Goal: Task Accomplishment & Management: Complete application form

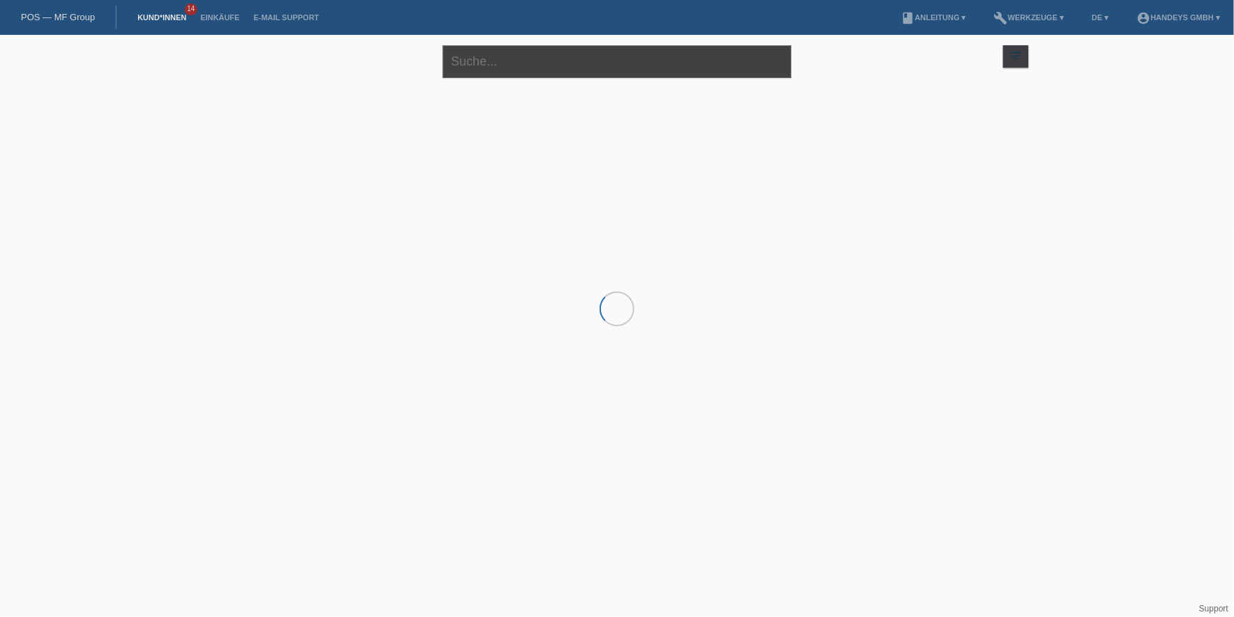
click at [524, 63] on input "text" at bounding box center [617, 61] width 349 height 33
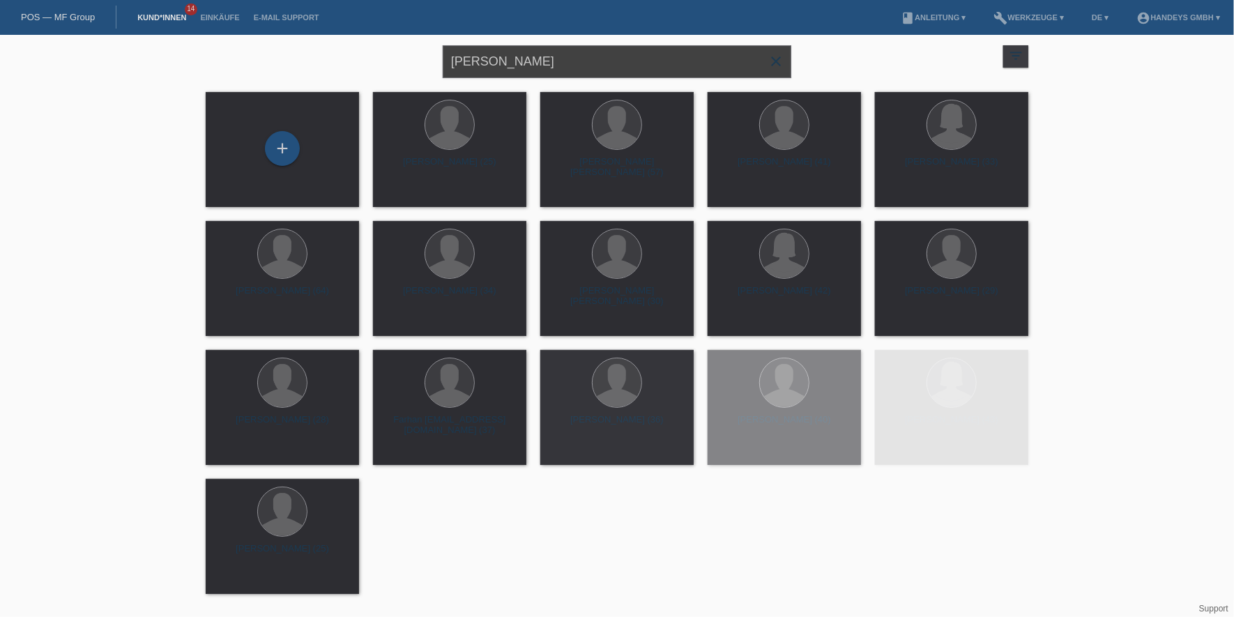
type input "[PERSON_NAME]"
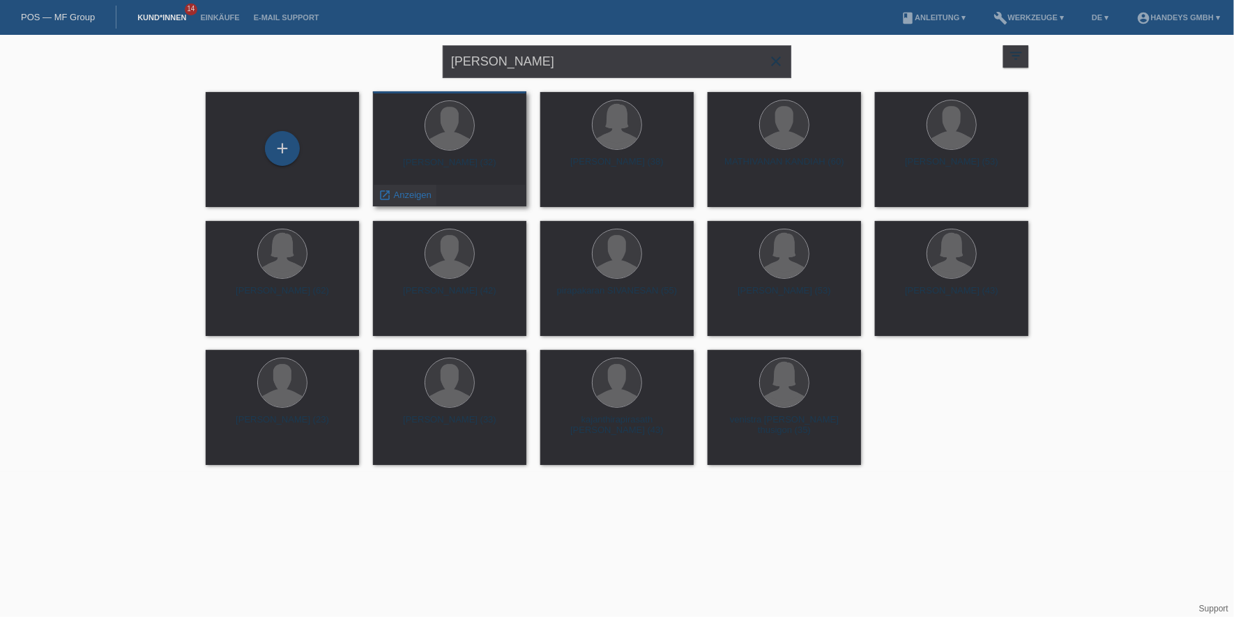
click at [402, 193] on span "Anzeigen" at bounding box center [413, 195] width 38 height 10
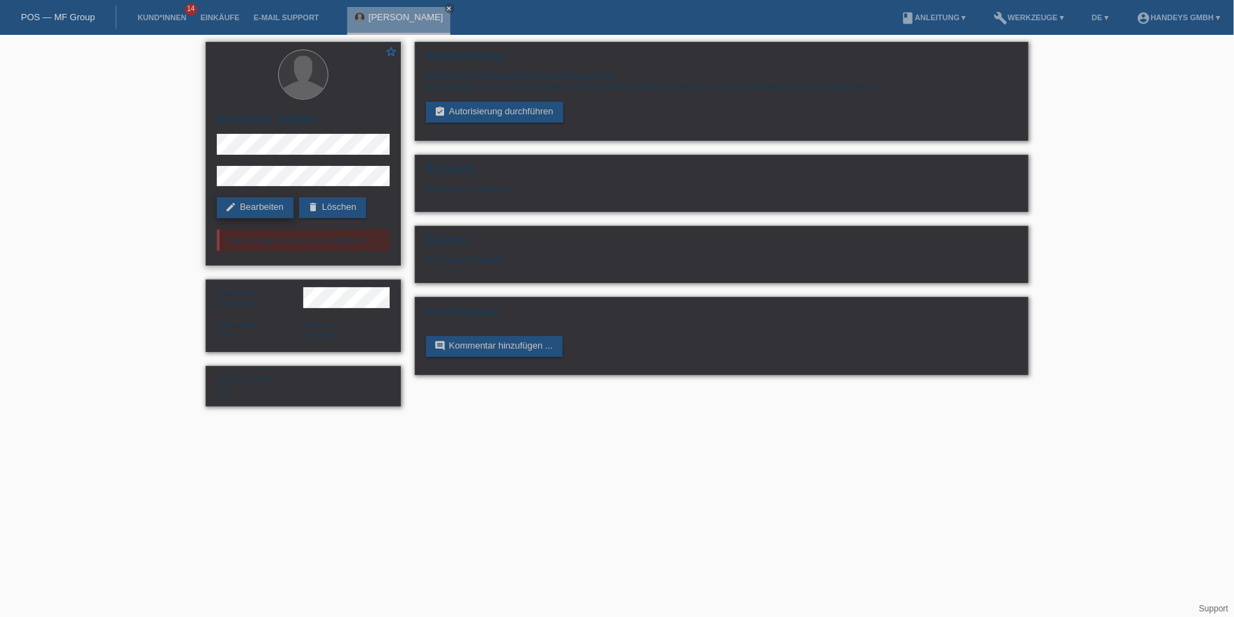
click at [249, 212] on link "edit Bearbeiten" at bounding box center [255, 207] width 77 height 21
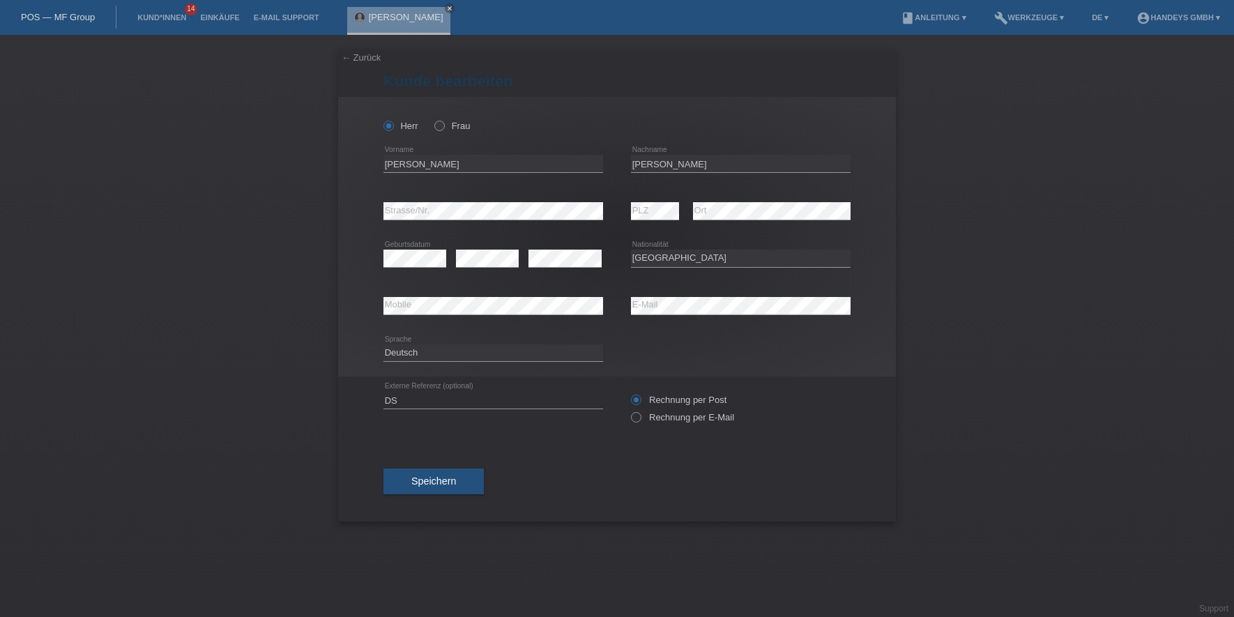
select select "CH"
drag, startPoint x: 424, startPoint y: 165, endPoint x: 288, endPoint y: 158, distance: 136.2
click at [290, 157] on div "← Zurück Kunde bearbeiten Herr Frau IVAN error Vorname KOVAC C" at bounding box center [617, 326] width 1234 height 582
type input "I"
type input "Ivan"
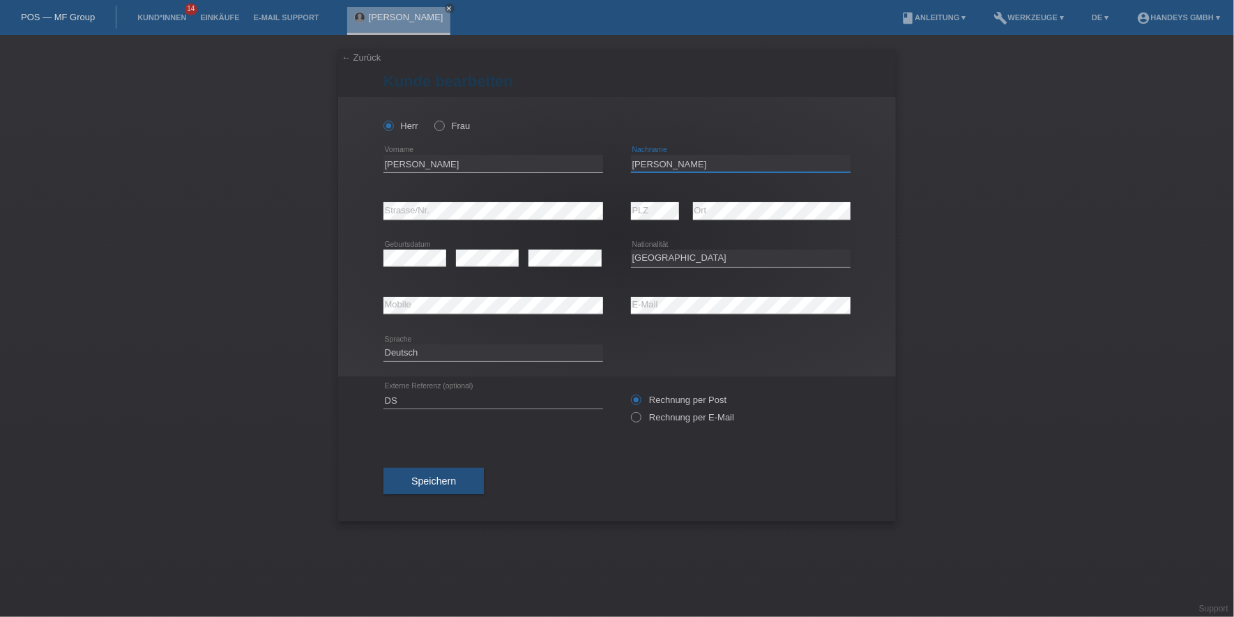
type input "Kovac"
click at [676, 204] on div "error PLZ error Ort" at bounding box center [741, 211] width 220 height 47
drag, startPoint x: 428, startPoint y: 401, endPoint x: 319, endPoint y: 394, distance: 109.0
click at [319, 396] on div "← Zurück Kunde bearbeiten Herr Frau Ivan error Vorname Kovac C" at bounding box center [617, 326] width 1234 height 582
type input "DERYA"
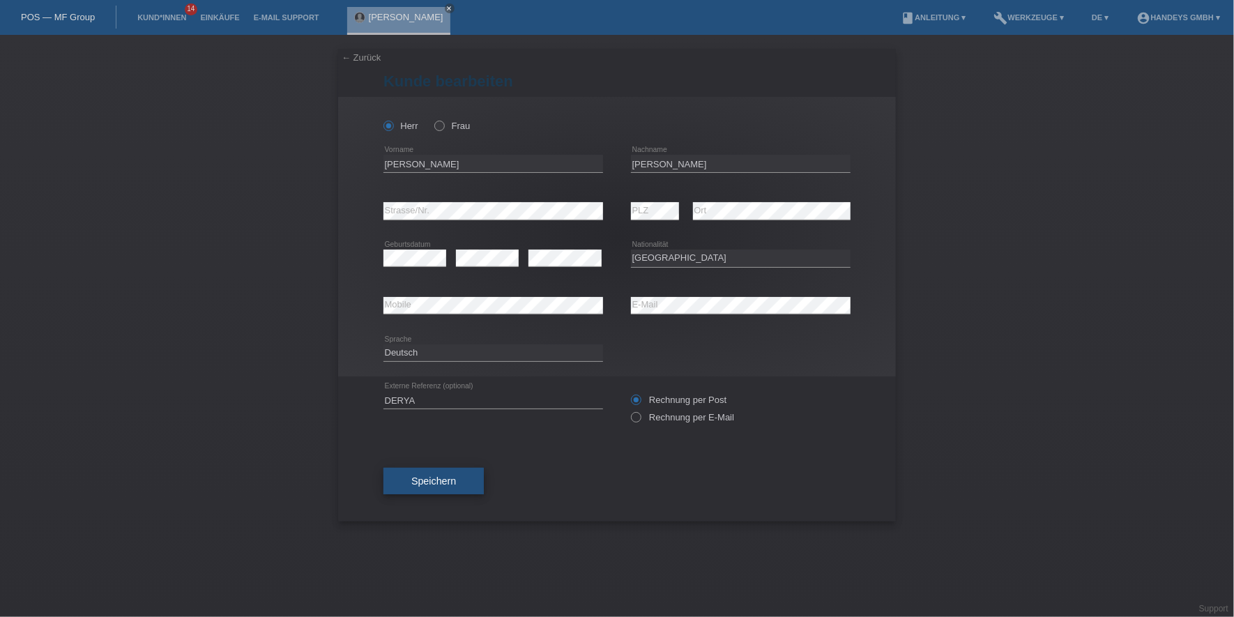
click at [395, 477] on button "Speichern" at bounding box center [434, 481] width 100 height 26
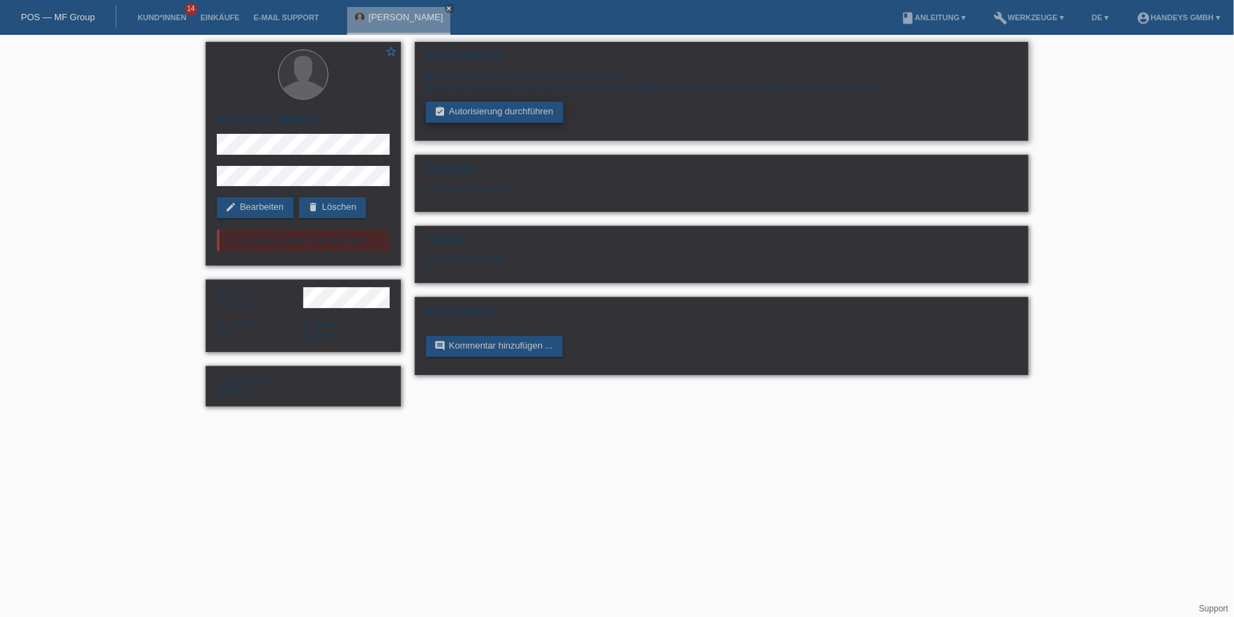
click at [492, 112] on link "assignment_turned_in Autorisierung durchführen" at bounding box center [494, 112] width 137 height 21
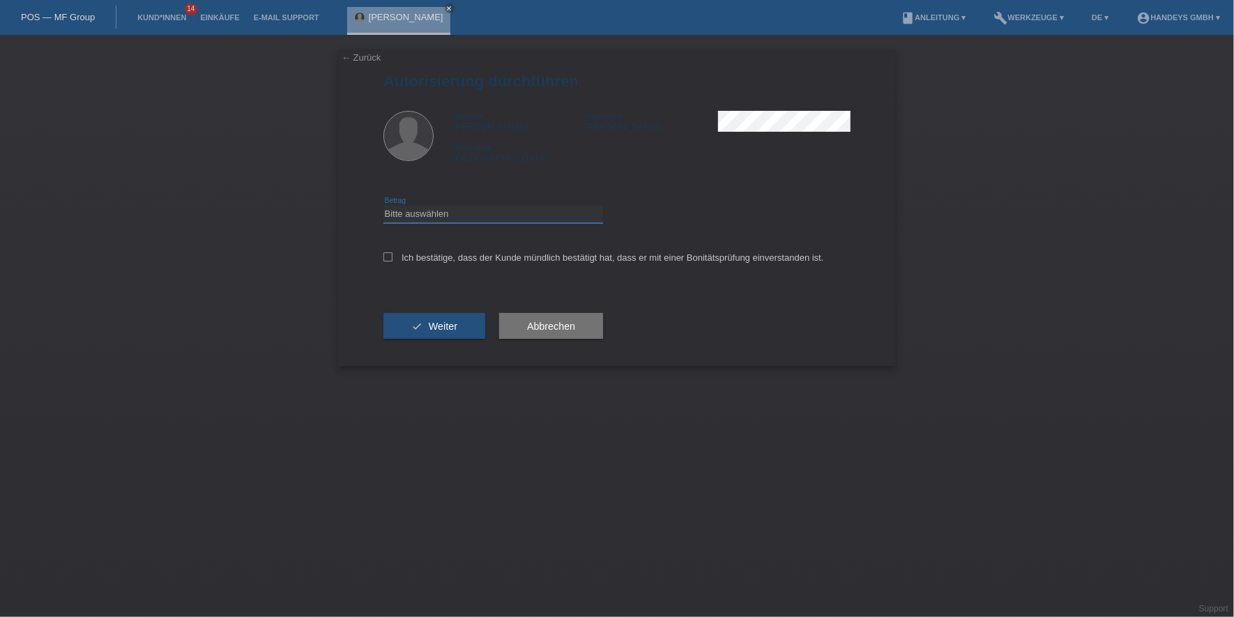
click at [414, 214] on select "Bitte auswählen CHF 1.00 - CHF 499.00 CHF 500.00 - CHF 1'999.00 CHF 2'000.00 - …" at bounding box center [494, 214] width 220 height 17
select select "3"
click at [384, 206] on select "Bitte auswählen CHF 1.00 - CHF 499.00 CHF 500.00 - CHF 1'999.00 CHF 2'000.00 - …" at bounding box center [494, 214] width 220 height 17
click at [418, 261] on label "Ich bestätige, dass der Kunde mündlich bestätigt hat, dass er mit einer Bonität…" at bounding box center [604, 257] width 441 height 10
click at [393, 261] on input "Ich bestätige, dass der Kunde mündlich bestätigt hat, dass er mit einer Bonität…" at bounding box center [388, 256] width 9 height 9
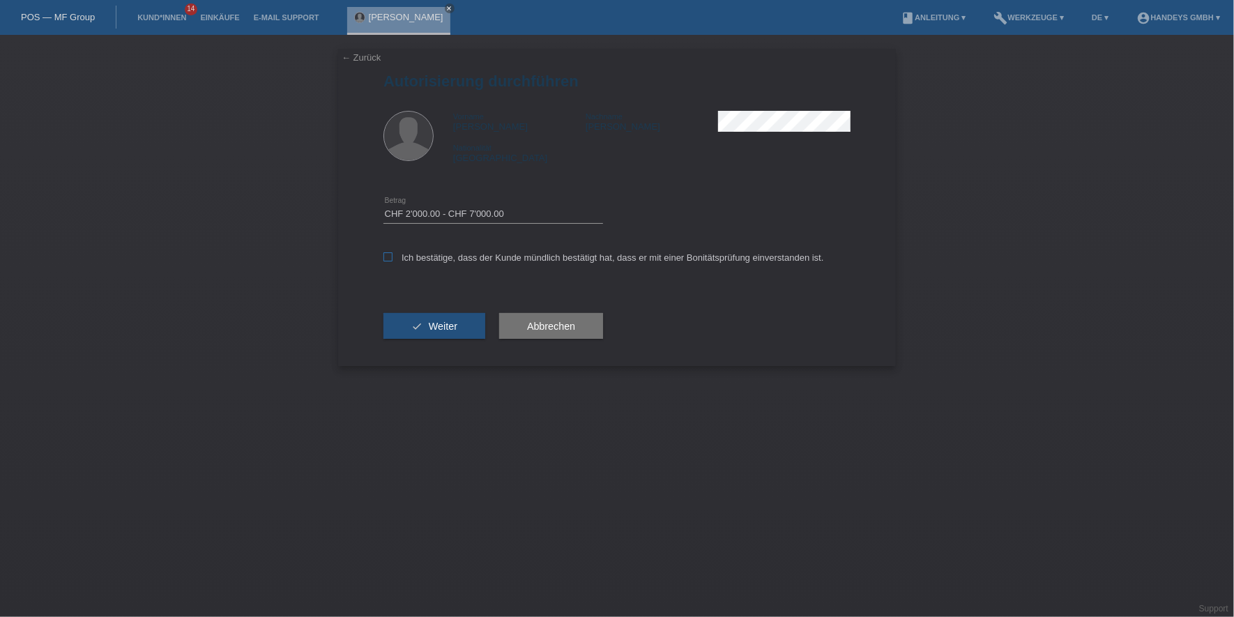
checkbox input "true"
click at [414, 323] on button "check Weiter" at bounding box center [435, 326] width 102 height 26
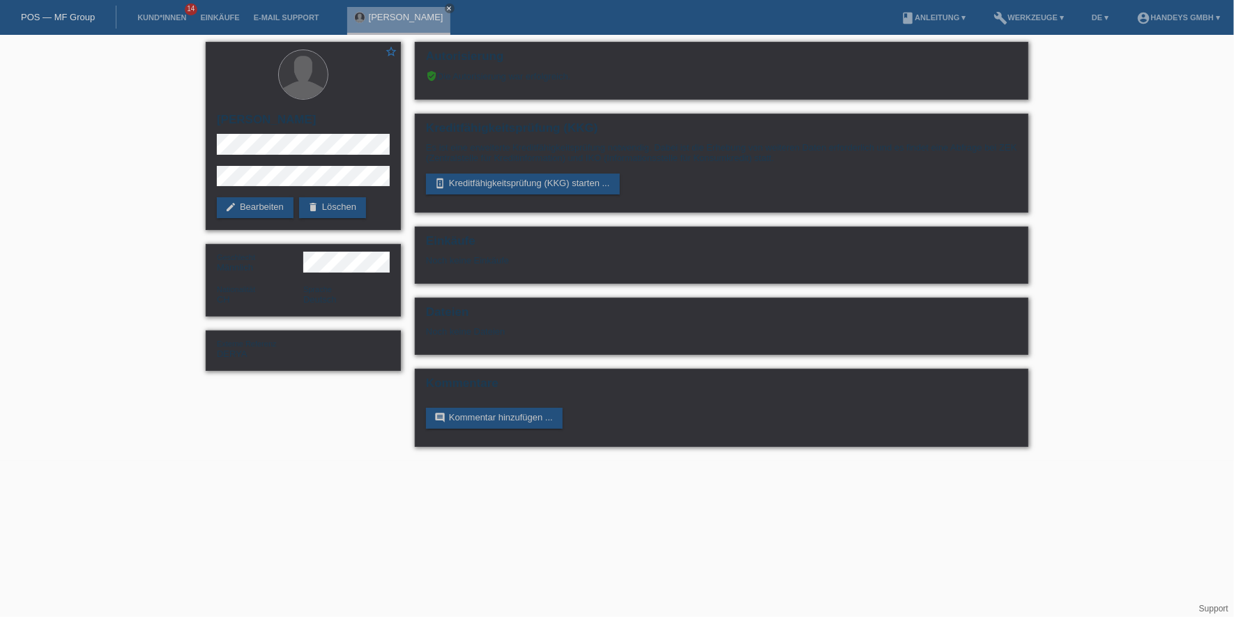
click at [148, 258] on div "star_border [PERSON_NAME] edit Bearbeiten delete Löschen Geschlecht Männlich Na…" at bounding box center [617, 248] width 1234 height 426
click at [483, 188] on link "perm_device_information Kreditfähigkeitsprüfung (KKG) starten ..." at bounding box center [523, 184] width 194 height 21
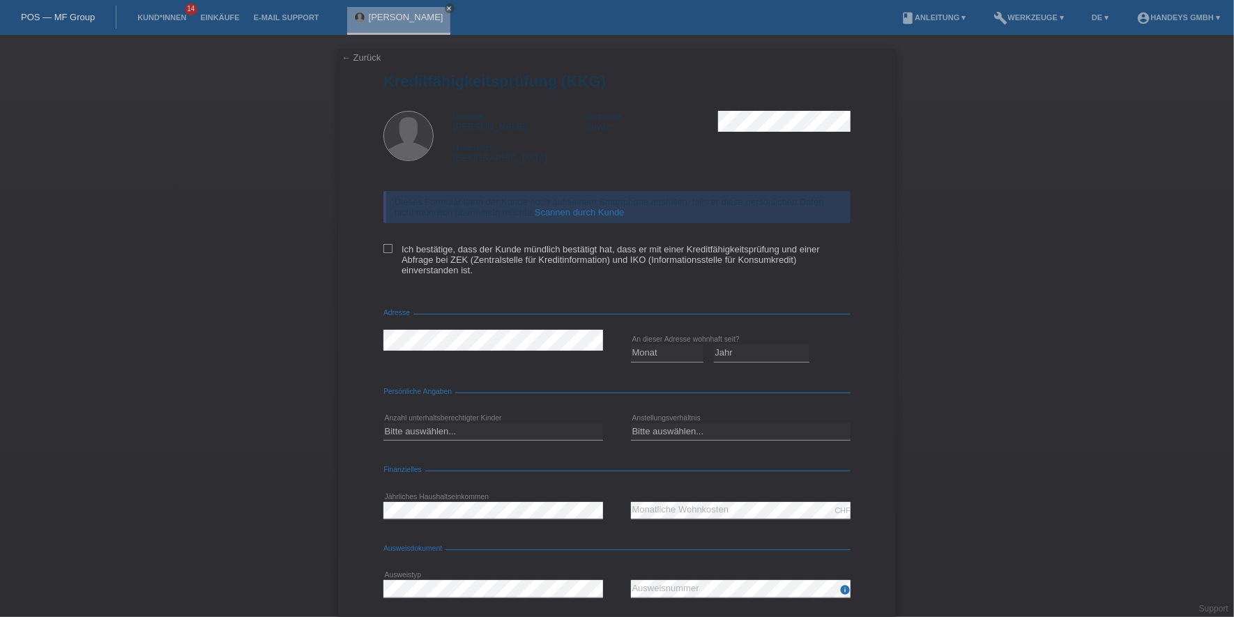
click at [564, 213] on link "Scannen durch Kunde" at bounding box center [580, 212] width 90 height 10
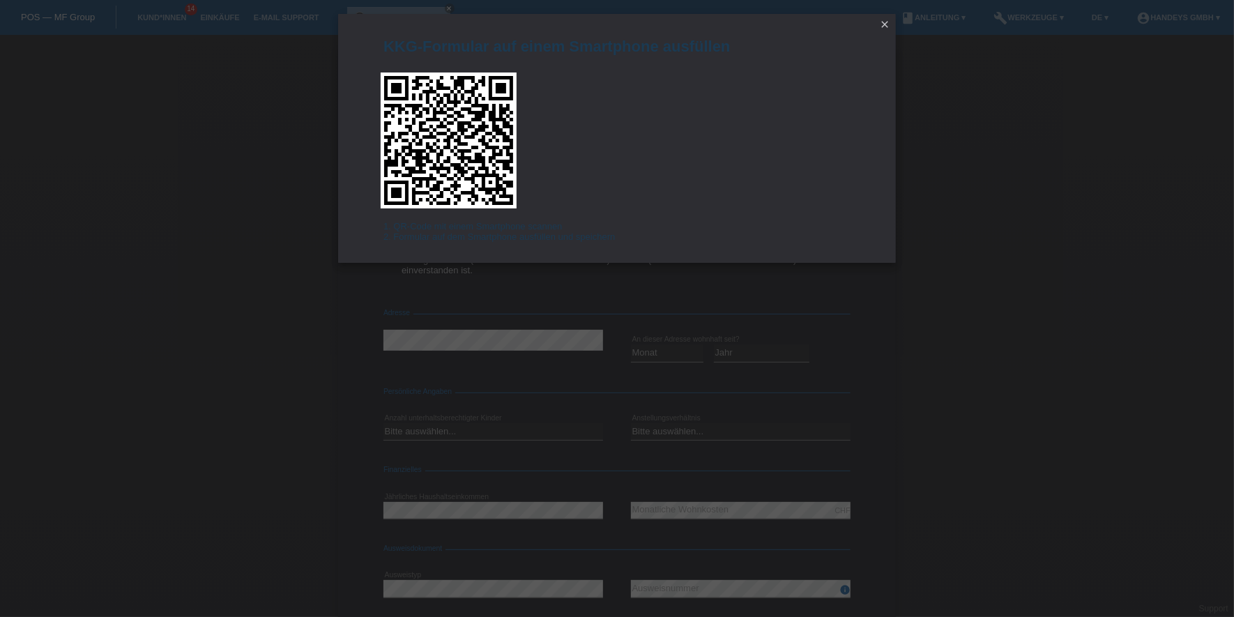
click at [887, 26] on icon "close" at bounding box center [884, 24] width 11 height 11
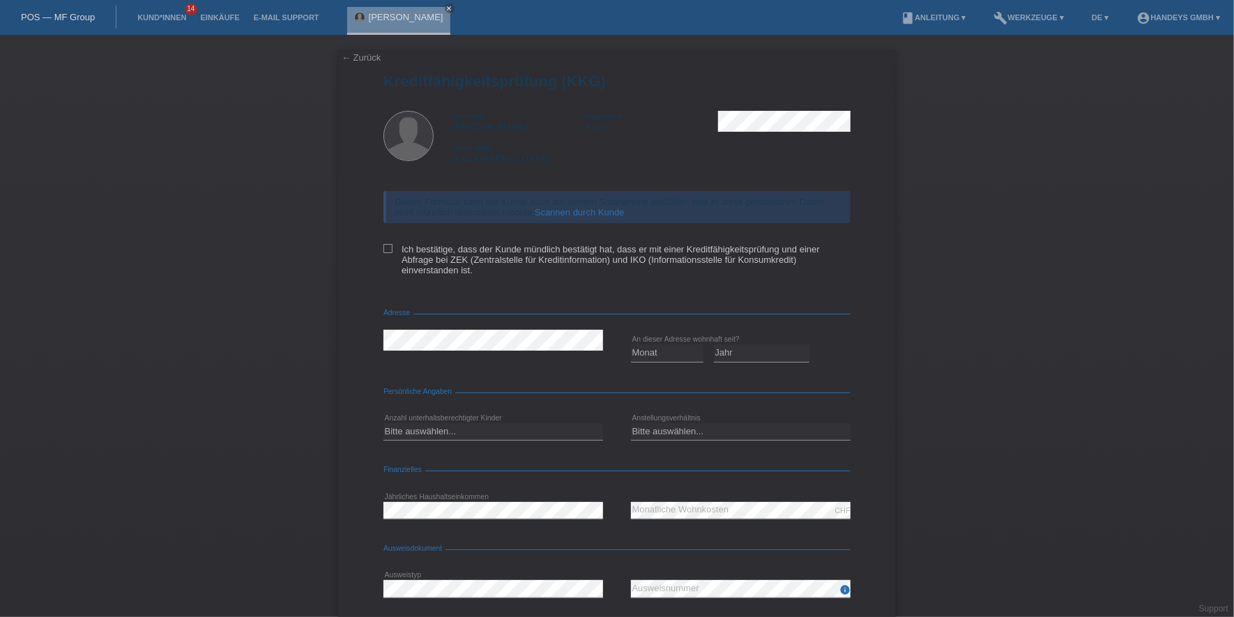
click at [365, 63] on div "← Zurück Kreditfähigkeitsprüfung (KKG) Vorname Ivan Nachname Kovac Nationalität…" at bounding box center [617, 371] width 558 height 645
click at [344, 61] on link "← Zurück" at bounding box center [361, 57] width 39 height 10
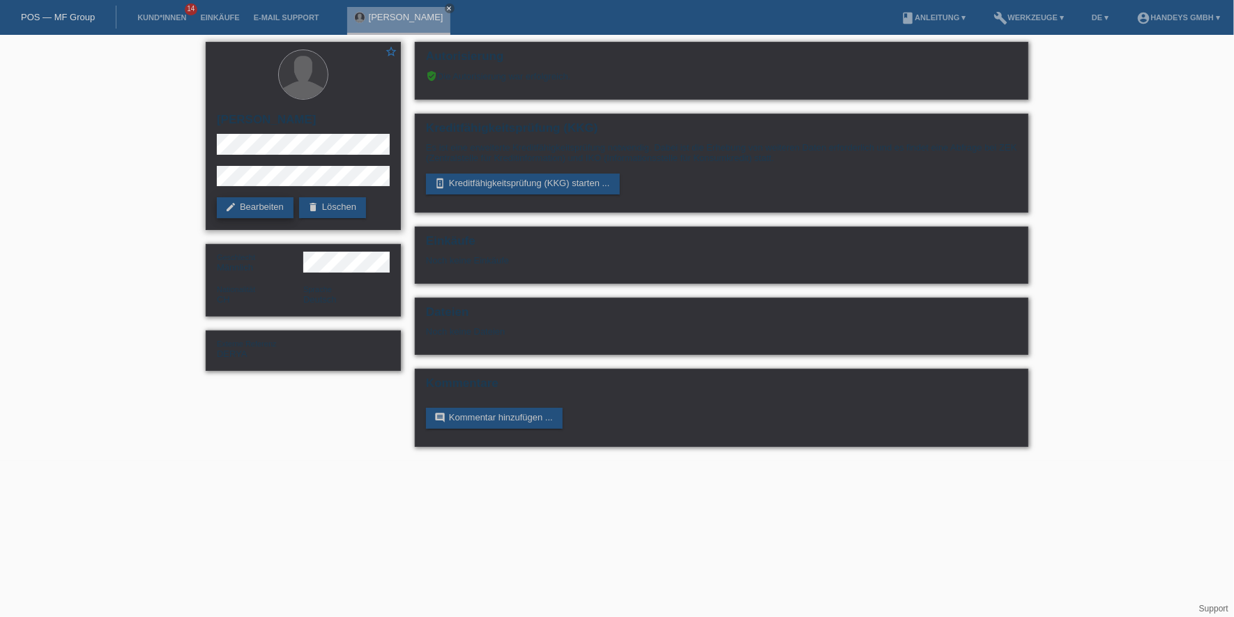
click at [250, 210] on link "edit Bearbeiten" at bounding box center [255, 207] width 77 height 21
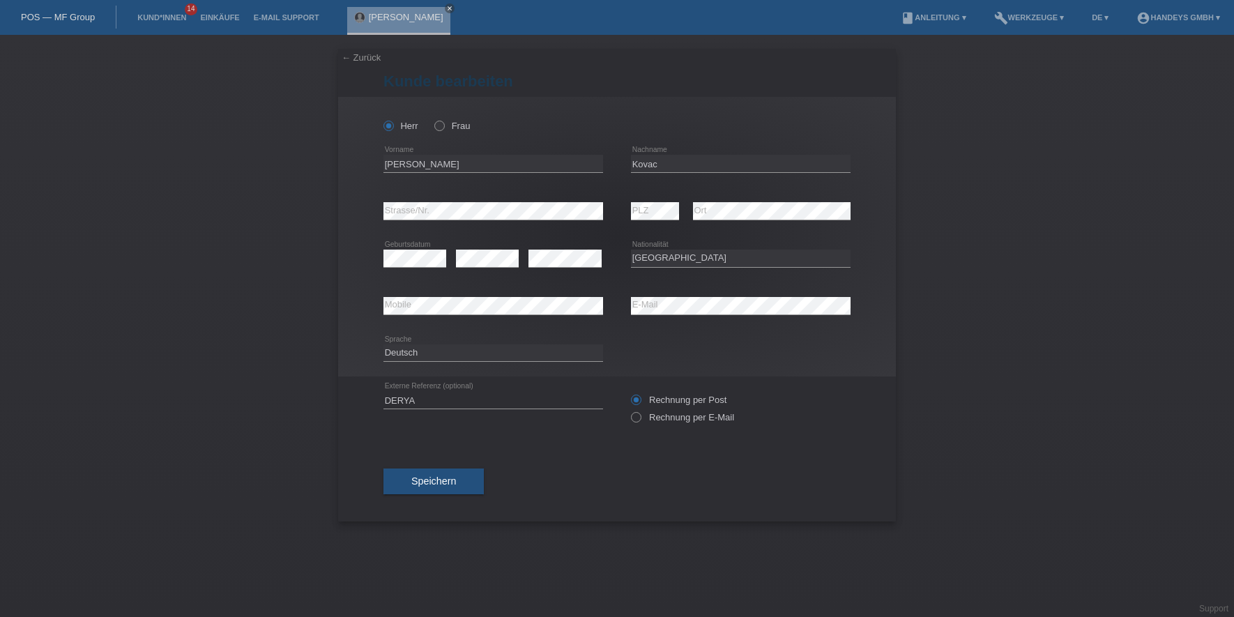
select select "CH"
click at [395, 167] on input "[PERSON_NAME]" at bounding box center [494, 163] width 220 height 17
click at [606, 300] on div "error Mobile error E-Mail" at bounding box center [617, 305] width 467 height 47
